Goal: Transaction & Acquisition: Purchase product/service

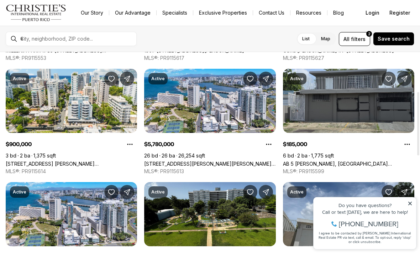
scroll to position [125, 0]
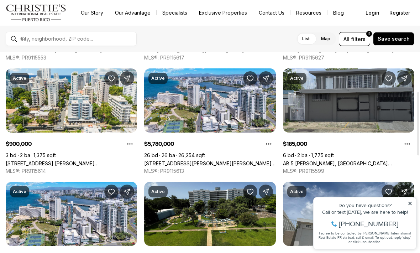
click at [357, 160] on link "AB 5 [PERSON_NAME], [GEOGRAPHIC_DATA][PERSON_NAME], 00922" at bounding box center [348, 163] width 131 height 6
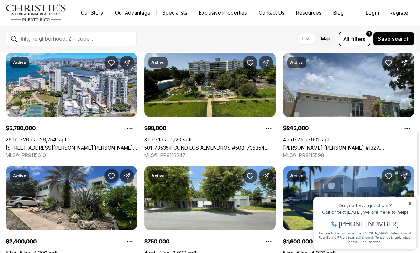
scroll to position [252, 0]
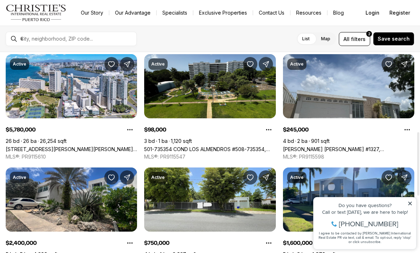
click at [266, 146] on link "501-735354 COND LOS ALMENDROS #508-735354, [GEOGRAPHIC_DATA][PERSON_NAME], 00924" at bounding box center [209, 149] width 131 height 6
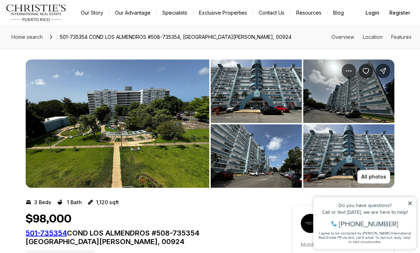
click at [296, 115] on img "View image gallery" at bounding box center [256, 91] width 91 height 63
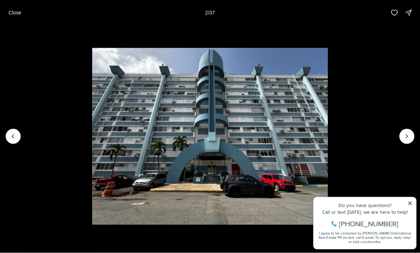
scroll to position [0, 0]
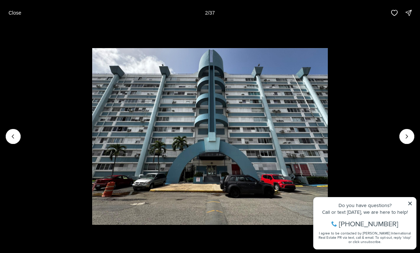
click at [404, 140] on icon "Next slide" at bounding box center [406, 136] width 7 height 7
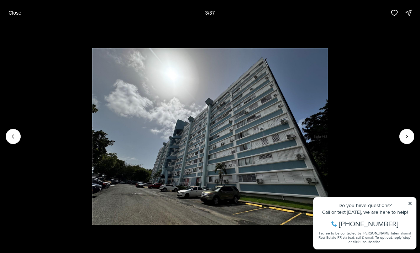
click at [404, 140] on icon "Next slide" at bounding box center [406, 136] width 7 height 7
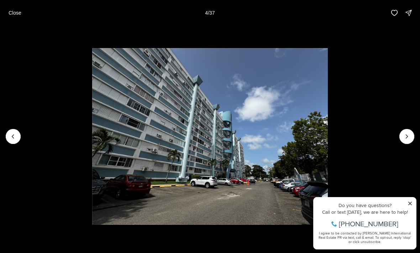
click at [404, 140] on icon "Next slide" at bounding box center [406, 136] width 7 height 7
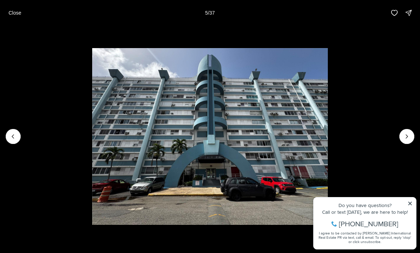
click at [406, 140] on icon "Next slide" at bounding box center [406, 136] width 7 height 7
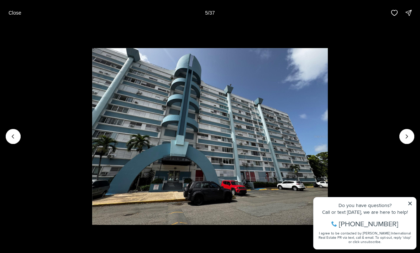
click at [406, 140] on icon "Next slide" at bounding box center [406, 136] width 7 height 7
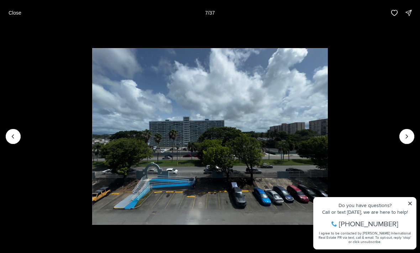
click at [405, 140] on icon "Next slide" at bounding box center [406, 136] width 7 height 7
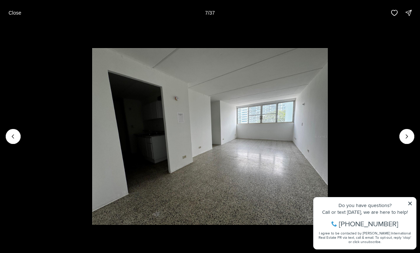
click at [405, 140] on icon "Next slide" at bounding box center [406, 136] width 7 height 7
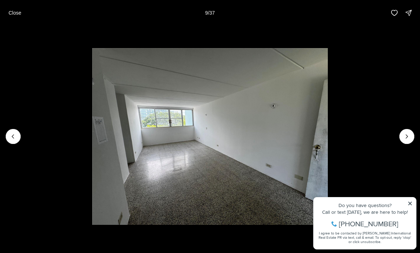
click at [405, 140] on icon "Next slide" at bounding box center [406, 136] width 7 height 7
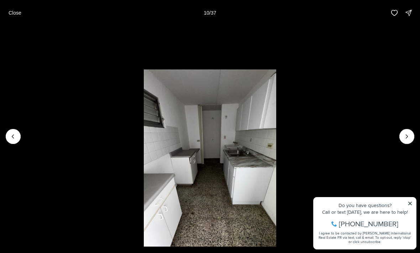
click at [406, 140] on icon "Next slide" at bounding box center [406, 136] width 7 height 7
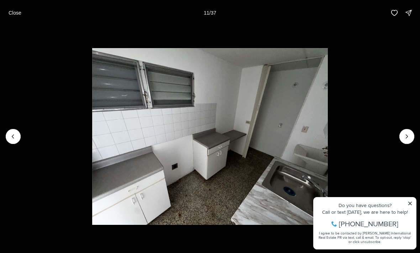
click at [13, 14] on p "Close" at bounding box center [15, 13] width 13 height 6
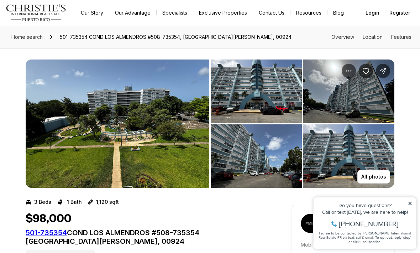
scroll to position [0, 0]
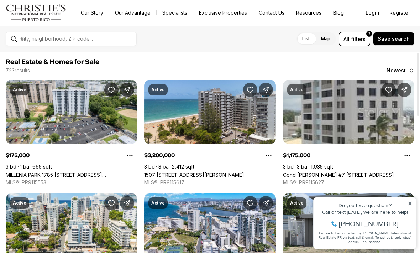
click at [54, 172] on link "MILLENIA PARK 1785 [STREET_ADDRESS][PERSON_NAME][PERSON_NAME][PERSON_NAME]" at bounding box center [71, 175] width 131 height 6
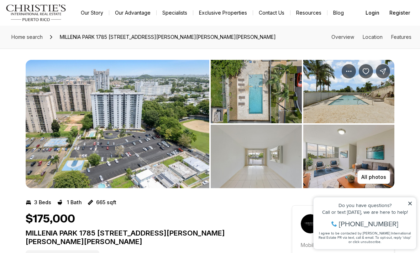
click at [296, 110] on img "View image gallery" at bounding box center [256, 91] width 91 height 63
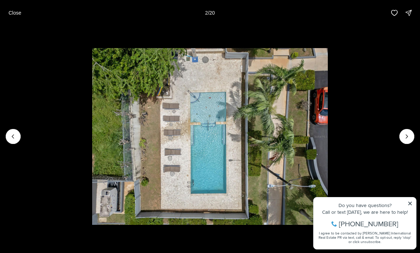
click at [328, 127] on img "2 of 20" at bounding box center [210, 136] width 236 height 177
click at [410, 133] on icon "Next slide" at bounding box center [406, 136] width 7 height 7
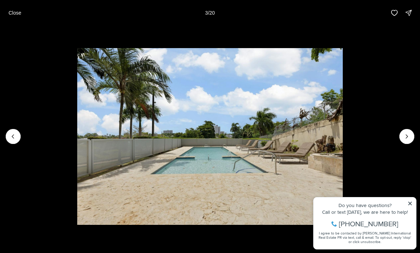
click at [407, 136] on icon "Next slide" at bounding box center [406, 136] width 7 height 7
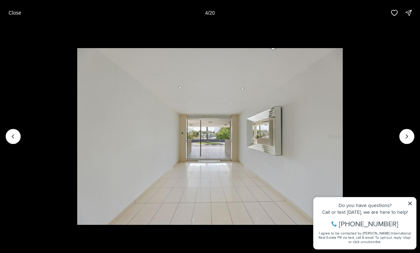
click at [406, 134] on icon "Next slide" at bounding box center [406, 136] width 7 height 7
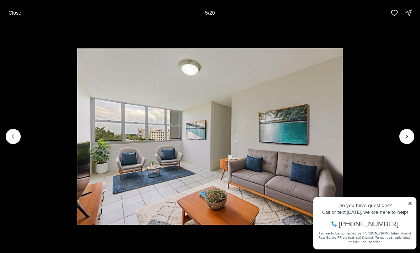
click at [406, 134] on icon "Next slide" at bounding box center [406, 136] width 7 height 7
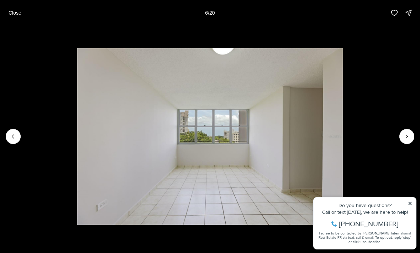
click at [405, 134] on icon "Next slide" at bounding box center [406, 136] width 7 height 7
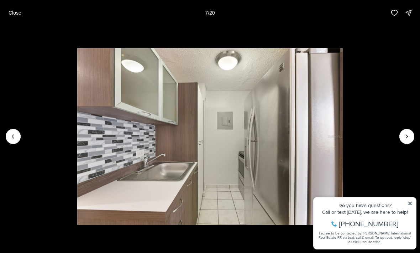
click at [406, 133] on icon "Next slide" at bounding box center [406, 136] width 7 height 7
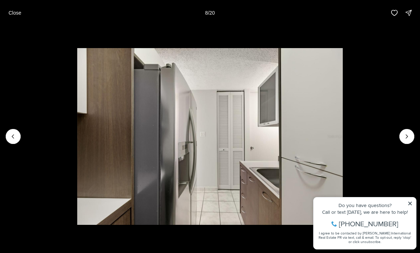
click at [405, 133] on icon "Next slide" at bounding box center [406, 136] width 7 height 7
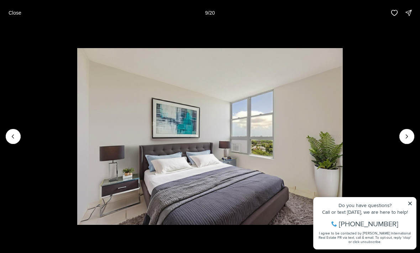
click at [406, 134] on icon "Next slide" at bounding box center [406, 136] width 7 height 7
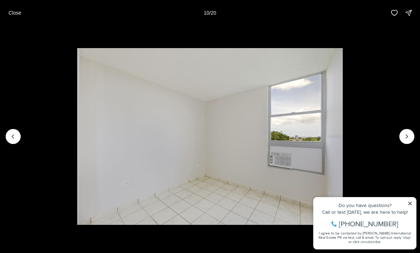
click at [405, 134] on icon "Next slide" at bounding box center [406, 136] width 7 height 7
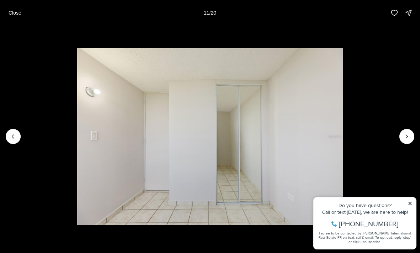
click at [406, 134] on icon "Next slide" at bounding box center [406, 136] width 7 height 7
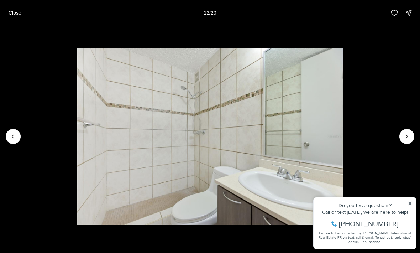
click at [404, 134] on icon "Next slide" at bounding box center [406, 136] width 7 height 7
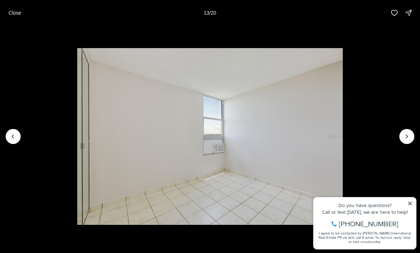
click at [405, 134] on icon "Next slide" at bounding box center [406, 136] width 7 height 7
